Goal: Complete application form

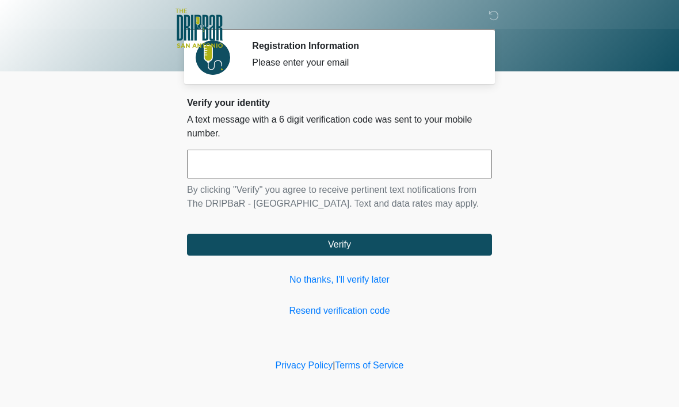
scroll to position [1, 0]
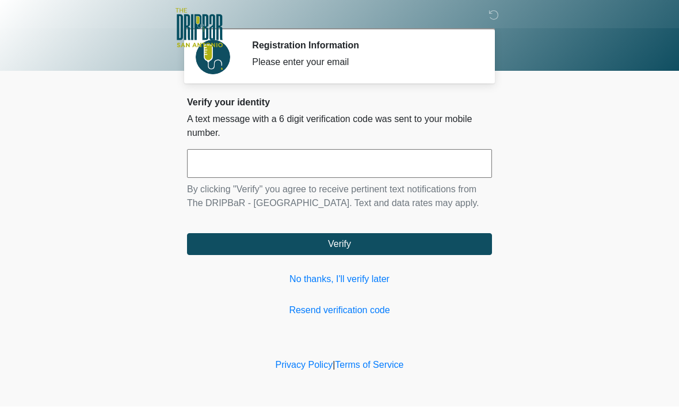
click at [303, 173] on input "text" at bounding box center [339, 164] width 305 height 29
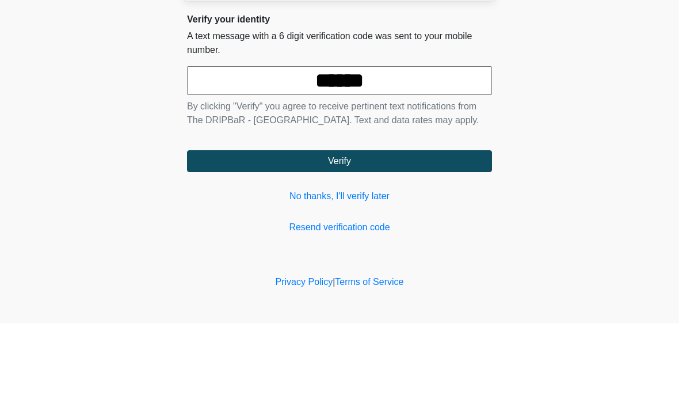
type input "******"
click at [628, 117] on body "‎ ‎ ‎ ‎ Registration Information Please enter your email Please connect to Wi-F…" at bounding box center [339, 203] width 679 height 407
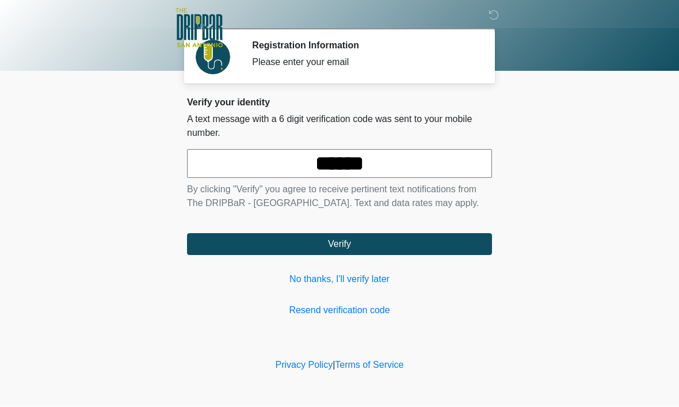
click at [356, 256] on button "Verify" at bounding box center [339, 245] width 305 height 22
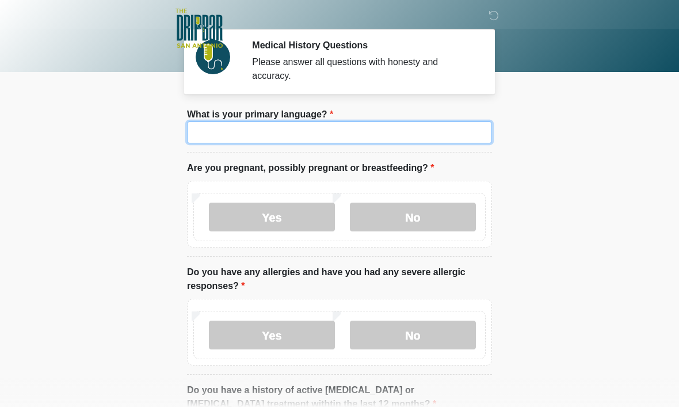
click at [341, 128] on input "What is your primary language?" at bounding box center [339, 132] width 305 height 22
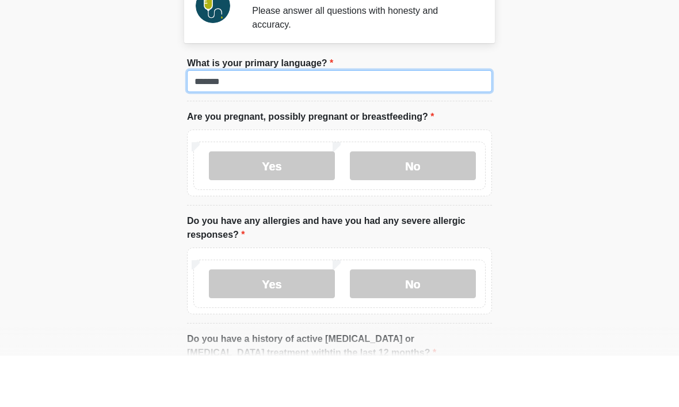
type input "*******"
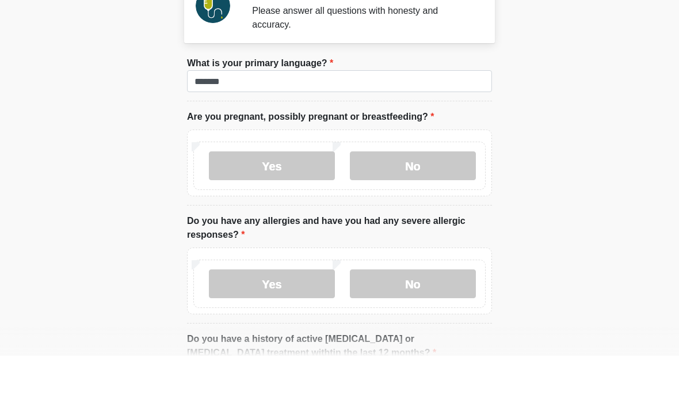
click at [564, 100] on body "‎ ‎ ‎ ‎ Medical History Questions Please answer all questions with honesty and …" at bounding box center [339, 202] width 679 height 407
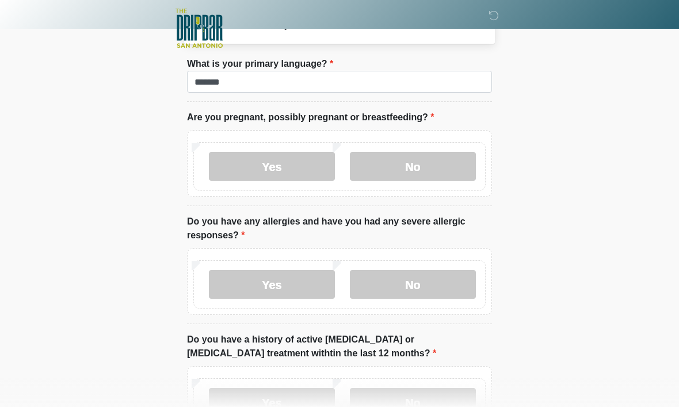
click at [438, 165] on label "No" at bounding box center [413, 166] width 126 height 29
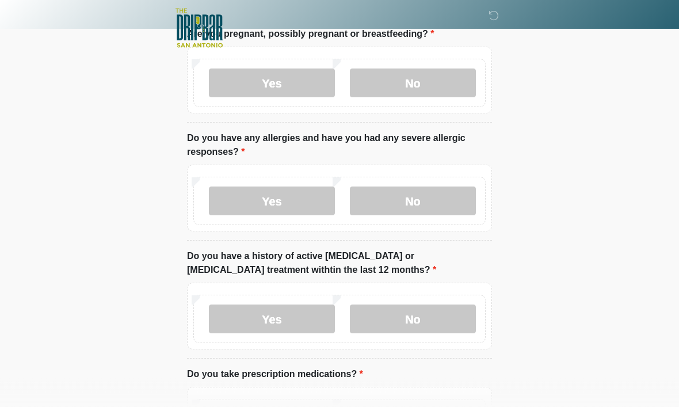
scroll to position [136, 0]
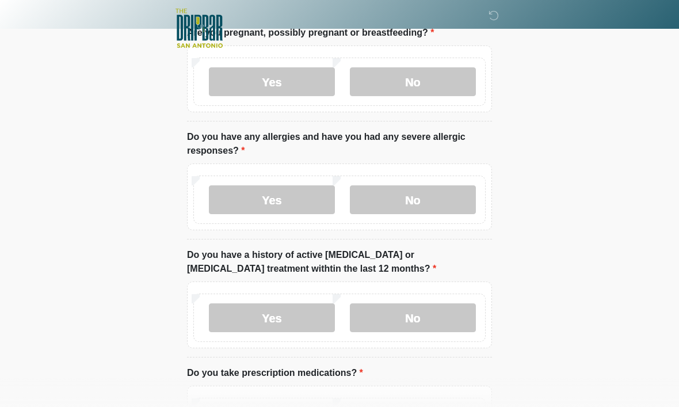
click at [299, 201] on label "Yes" at bounding box center [272, 199] width 126 height 29
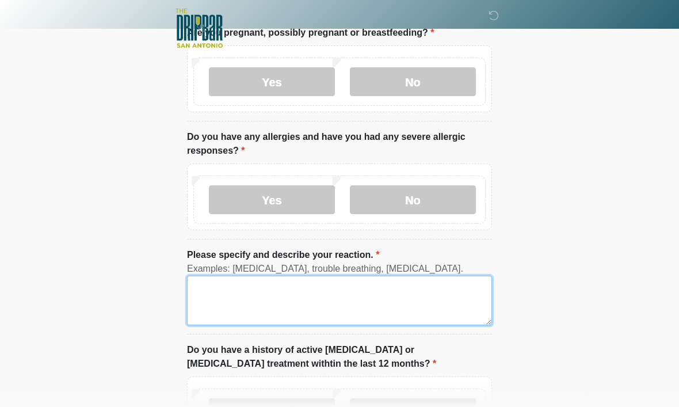
click at [320, 300] on textarea "Please specify and describe your reaction." at bounding box center [339, 300] width 305 height 49
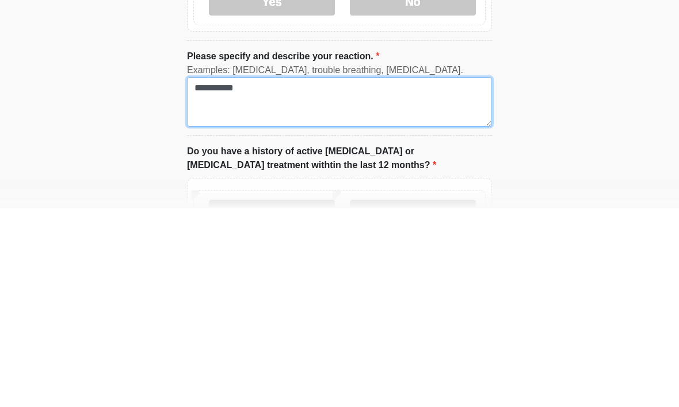
type textarea "**********"
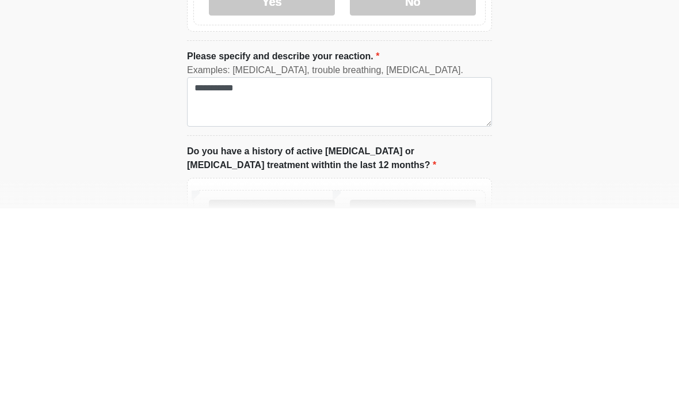
click at [580, 117] on html "‎ ‎ ‎ ‎ Medical History Questions Please answer all questions with honesty and …" at bounding box center [339, 67] width 679 height 407
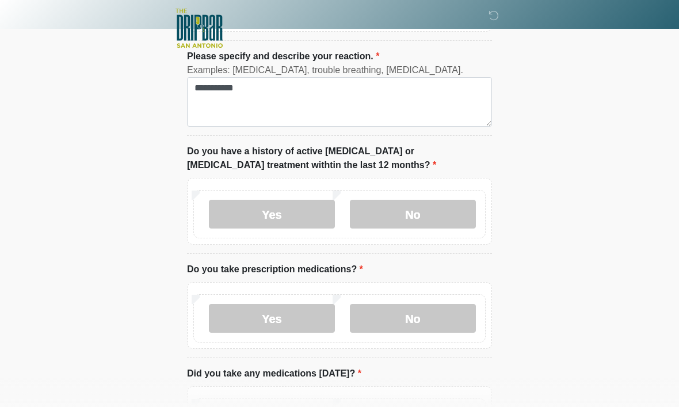
click at [431, 222] on label "No" at bounding box center [413, 214] width 126 height 29
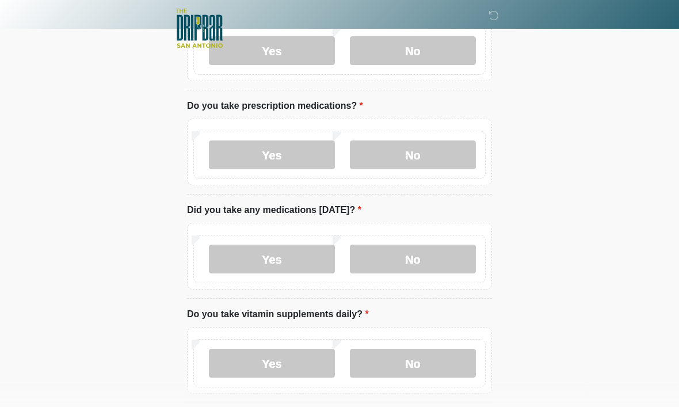
scroll to position [500, 0]
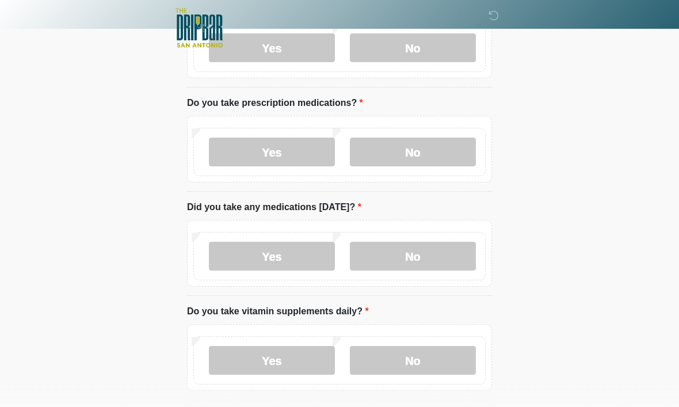
click at [285, 151] on label "Yes" at bounding box center [272, 152] width 126 height 29
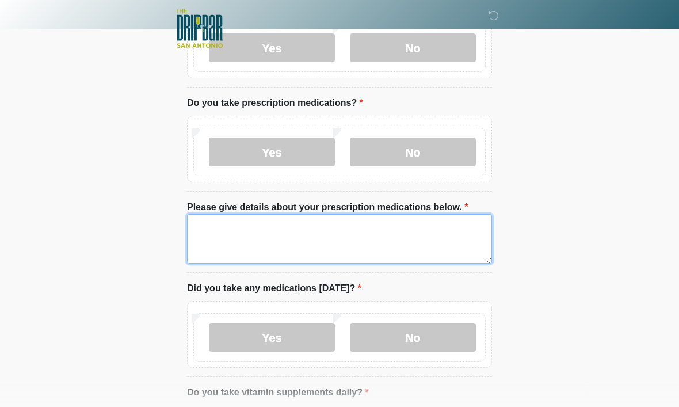
click at [383, 236] on textarea "Please give details about your prescription medications below." at bounding box center [339, 238] width 305 height 49
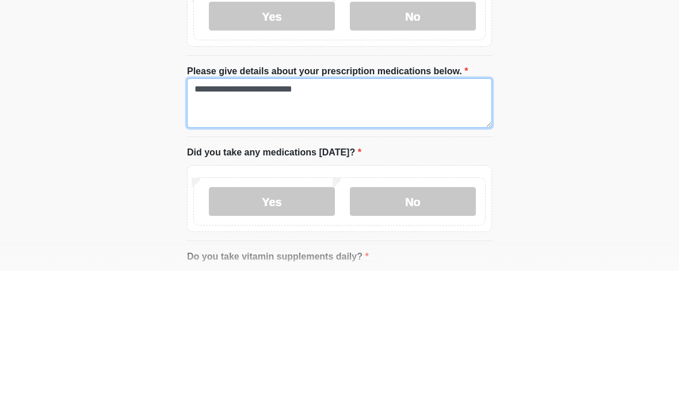
type textarea "**********"
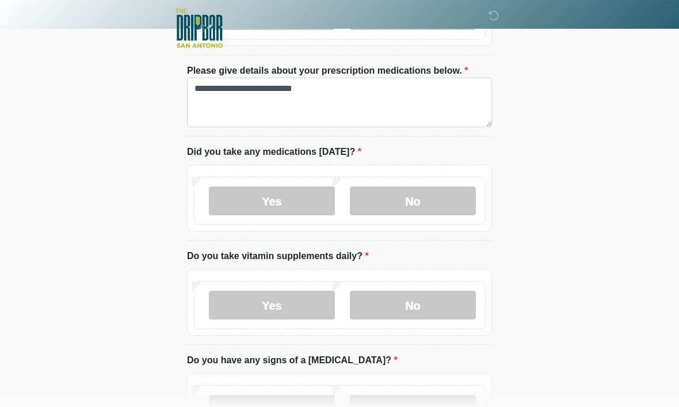
click at [433, 196] on label "No" at bounding box center [413, 200] width 126 height 29
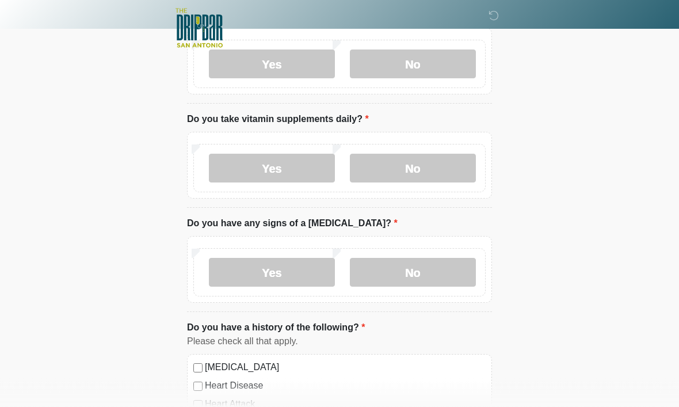
scroll to position [776, 0]
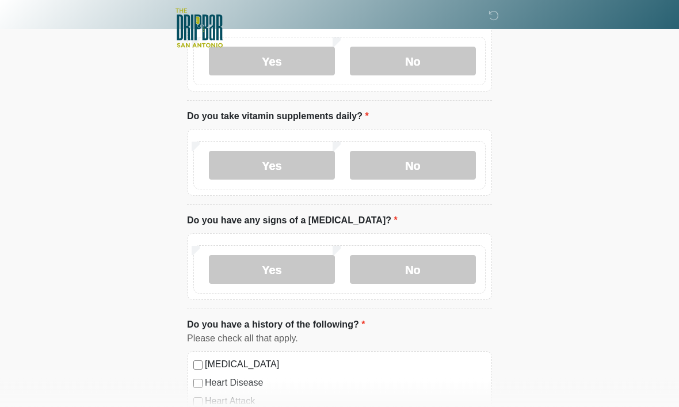
click at [408, 162] on label "No" at bounding box center [413, 165] width 126 height 29
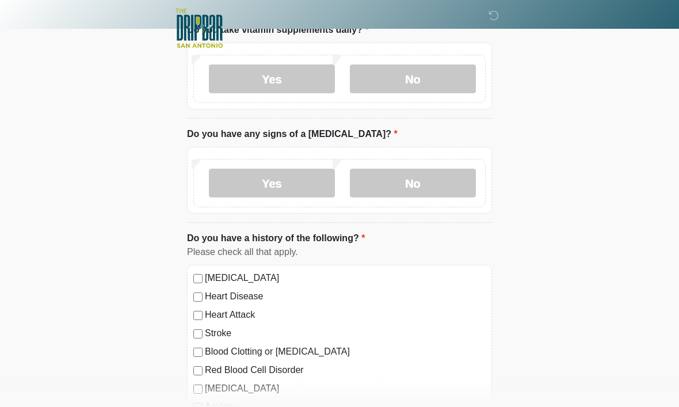
click at [421, 181] on label "No" at bounding box center [413, 183] width 126 height 29
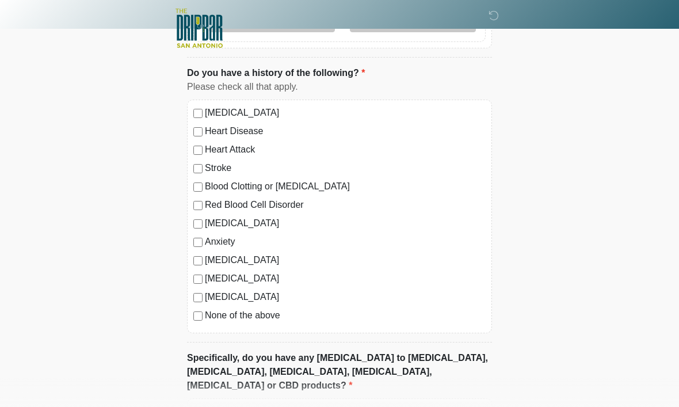
scroll to position [1034, 0]
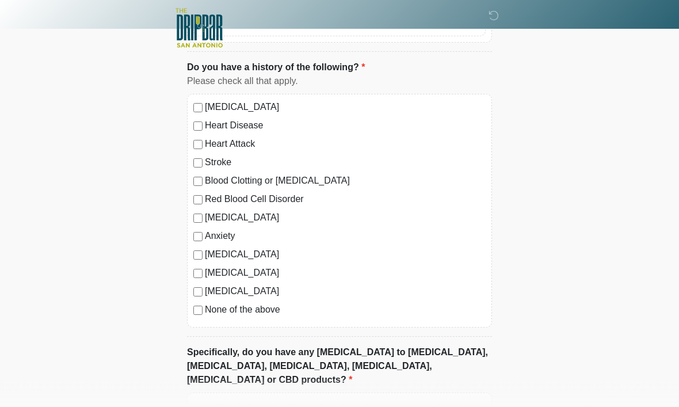
click at [267, 303] on label "None of the above" at bounding box center [345, 310] width 281 height 14
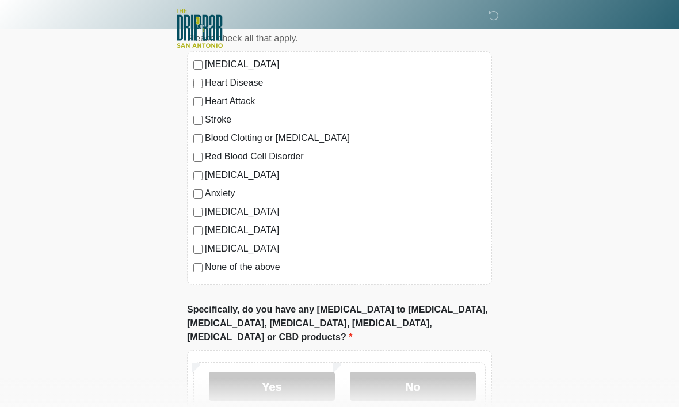
scroll to position [1133, 0]
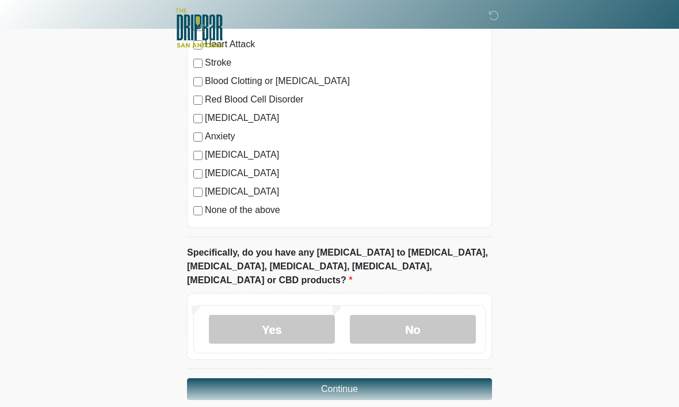
click at [433, 315] on label "No" at bounding box center [413, 329] width 126 height 29
click at [365, 379] on button "Continue" at bounding box center [339, 390] width 305 height 22
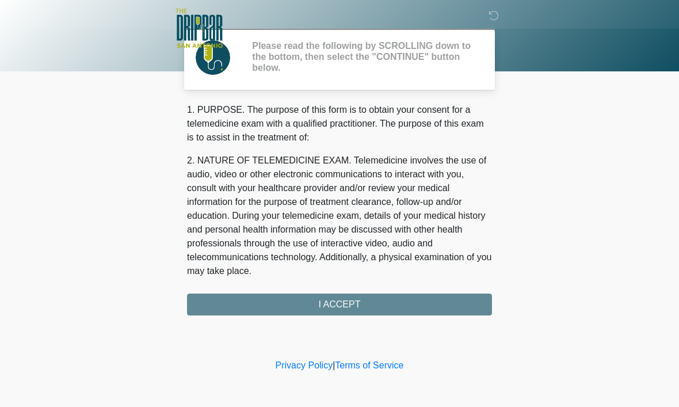
scroll to position [0, 0]
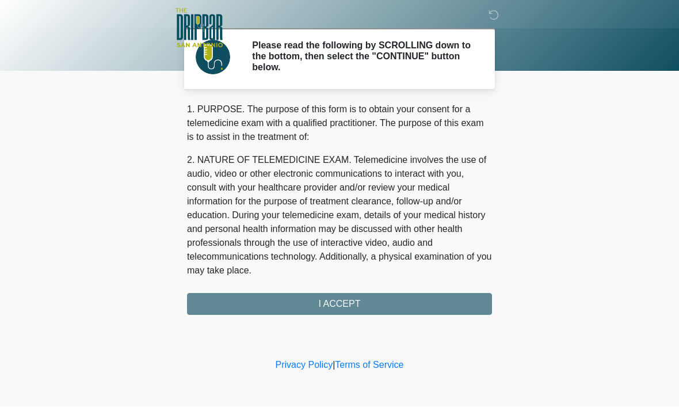
click at [367, 305] on div "1. PURPOSE. The purpose of this form is to obtain your consent for a telemedici…" at bounding box center [339, 209] width 305 height 212
click at [345, 302] on div "1. PURPOSE. The purpose of this form is to obtain your consent for a telemedici…" at bounding box center [339, 209] width 305 height 212
click at [338, 298] on div "1. PURPOSE. The purpose of this form is to obtain your consent for a telemedici…" at bounding box center [339, 209] width 305 height 212
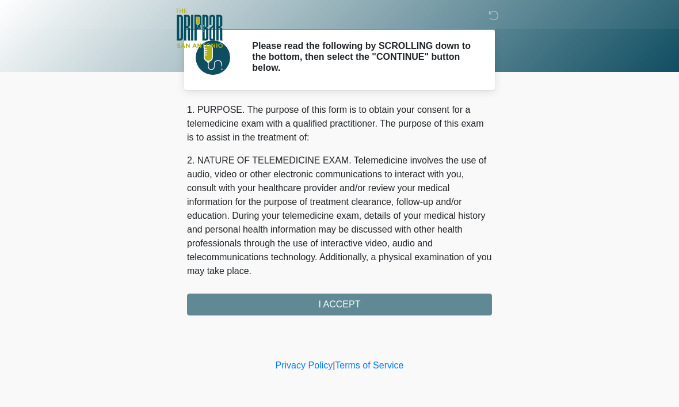
click at [336, 305] on div "1. PURPOSE. The purpose of this form is to obtain your consent for a telemedici…" at bounding box center [339, 209] width 305 height 212
click at [336, 304] on div "1. PURPOSE. The purpose of this form is to obtain your consent for a telemedici…" at bounding box center [339, 209] width 305 height 212
click at [334, 315] on div "‎ ‎ ‎ ‎ Please read the following by SCROLLING down to the bottom, then select …" at bounding box center [339, 178] width 345 height 333
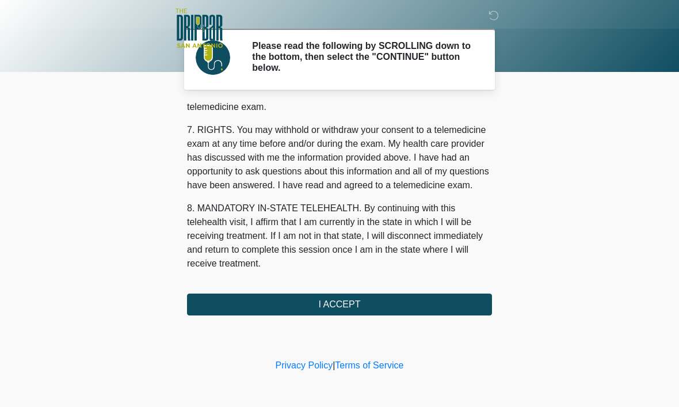
scroll to position [519, 0]
click at [360, 310] on button "I ACCEPT" at bounding box center [339, 304] width 305 height 22
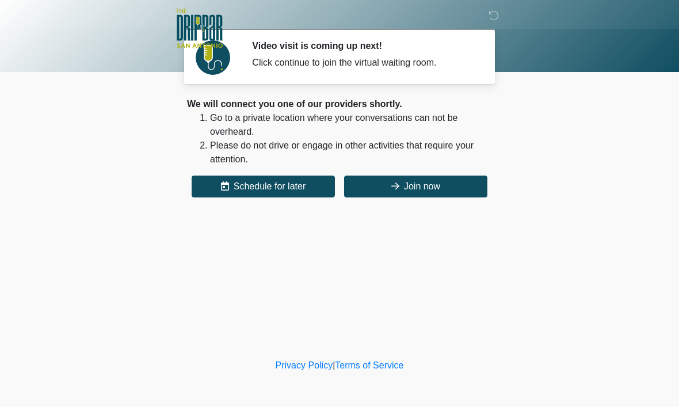
click at [451, 185] on button "Join now" at bounding box center [415, 187] width 143 height 22
